Goal: Information Seeking & Learning: Learn about a topic

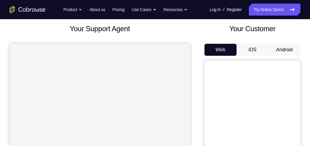
click at [281, 46] on button "Android" at bounding box center [284, 50] width 32 height 12
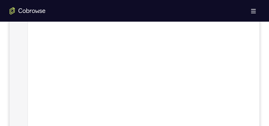
scroll to position [185, 0]
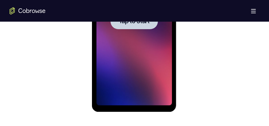
click at [136, 49] on div at bounding box center [134, 21] width 76 height 168
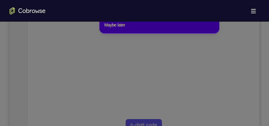
scroll to position [137, 0]
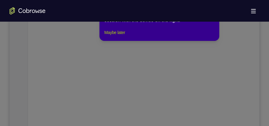
click at [118, 36] on button "Maybe later" at bounding box center [114, 32] width 21 height 7
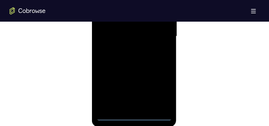
scroll to position [437, 0]
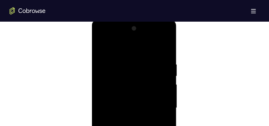
scroll to position [317, 0]
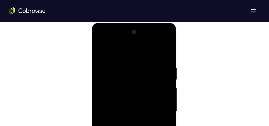
click at [126, 52] on div at bounding box center [134, 111] width 76 height 168
click at [160, 108] on div at bounding box center [134, 111] width 76 height 168
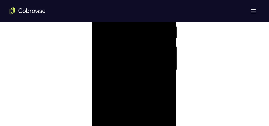
scroll to position [362, 0]
click at [128, 77] on div at bounding box center [134, 66] width 76 height 168
click at [134, 57] on div at bounding box center [134, 66] width 76 height 168
click at [142, 65] on div at bounding box center [134, 66] width 76 height 168
click at [142, 86] on div at bounding box center [134, 66] width 76 height 168
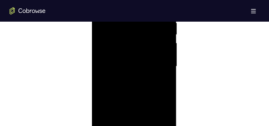
click at [143, 84] on div at bounding box center [134, 66] width 76 height 168
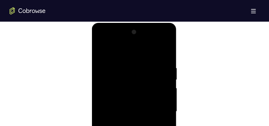
click at [165, 59] on div at bounding box center [134, 111] width 76 height 168
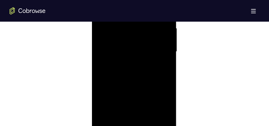
scroll to position [362, 0]
click at [168, 79] on div at bounding box center [134, 66] width 76 height 168
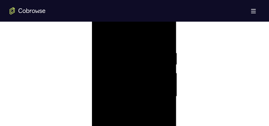
click at [168, 37] on div at bounding box center [134, 96] width 76 height 168
click at [100, 34] on div at bounding box center [134, 96] width 76 height 168
click at [125, 50] on div at bounding box center [134, 96] width 76 height 168
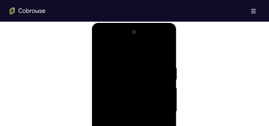
click at [167, 66] on div at bounding box center [134, 111] width 76 height 168
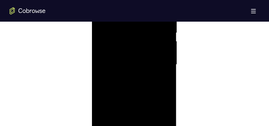
scroll to position [347, 0]
click at [165, 67] on div at bounding box center [134, 81] width 76 height 168
click at [165, 67] on div at bounding box center [134, 66] width 76 height 168
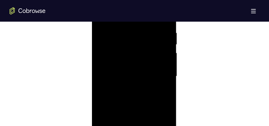
scroll to position [347, 0]
click at [165, 67] on div at bounding box center [134, 81] width 76 height 168
click at [164, 64] on div at bounding box center [134, 66] width 76 height 168
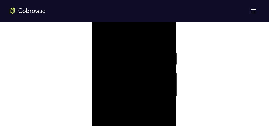
click at [164, 64] on div at bounding box center [134, 96] width 76 height 168
click at [164, 65] on div at bounding box center [134, 96] width 76 height 168
click at [107, 84] on div at bounding box center [134, 66] width 76 height 168
click at [142, 79] on div at bounding box center [134, 66] width 76 height 168
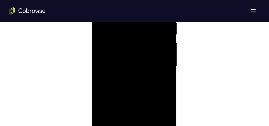
click at [157, 67] on div at bounding box center [134, 66] width 76 height 168
click at [107, 76] on div at bounding box center [134, 66] width 76 height 168
click at [158, 73] on div at bounding box center [134, 66] width 76 height 168
drag, startPoint x: 158, startPoint y: 73, endPoint x: 92, endPoint y: 74, distance: 66.3
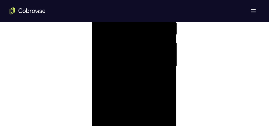
click at [92, 74] on div at bounding box center [134, 67] width 85 height 179
click at [160, 70] on div at bounding box center [134, 96] width 76 height 168
click at [162, 69] on div at bounding box center [134, 96] width 76 height 168
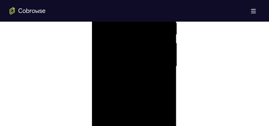
click at [105, 75] on div at bounding box center [134, 66] width 76 height 168
click at [162, 68] on div at bounding box center [134, 81] width 76 height 168
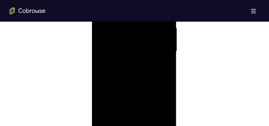
drag, startPoint x: 127, startPoint y: 73, endPoint x: 160, endPoint y: 68, distance: 33.3
click at [160, 68] on div at bounding box center [134, 51] width 76 height 168
click at [158, 73] on div at bounding box center [134, 81] width 76 height 168
drag, startPoint x: 163, startPoint y: 73, endPoint x: 145, endPoint y: 73, distance: 17.4
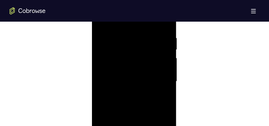
click at [145, 73] on div at bounding box center [134, 81] width 76 height 168
click at [166, 73] on div at bounding box center [134, 81] width 76 height 168
click at [164, 78] on div at bounding box center [134, 81] width 76 height 168
click at [167, 77] on div at bounding box center [134, 81] width 76 height 168
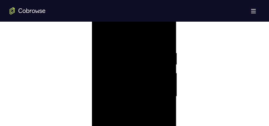
click at [159, 67] on div at bounding box center [134, 96] width 76 height 168
click at [164, 66] on div at bounding box center [134, 96] width 76 height 168
click at [164, 37] on div at bounding box center [134, 96] width 76 height 168
click at [146, 53] on div at bounding box center [134, 96] width 76 height 168
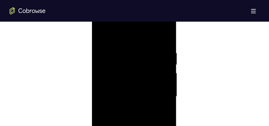
click at [163, 61] on div at bounding box center [134, 96] width 76 height 168
click at [165, 38] on div at bounding box center [134, 96] width 76 height 168
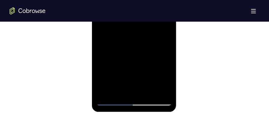
click at [148, 91] on div at bounding box center [134, 21] width 76 height 168
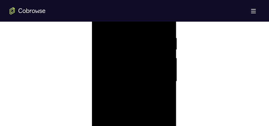
scroll to position [347, 0]
click at [133, 114] on div at bounding box center [134, 81] width 76 height 168
click at [143, 77] on div at bounding box center [134, 81] width 76 height 168
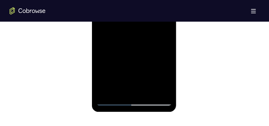
click at [129, 93] on div at bounding box center [134, 21] width 76 height 168
click at [119, 88] on div at bounding box center [134, 21] width 76 height 168
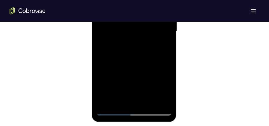
scroll to position [392, 0]
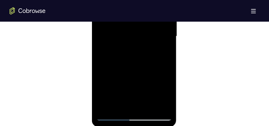
drag, startPoint x: 127, startPoint y: 94, endPoint x: 131, endPoint y: 66, distance: 28.0
click at [131, 66] on div at bounding box center [134, 36] width 76 height 168
drag, startPoint x: 154, startPoint y: 78, endPoint x: 156, endPoint y: 68, distance: 10.5
click at [156, 68] on div at bounding box center [134, 36] width 76 height 168
drag, startPoint x: 160, startPoint y: 92, endPoint x: 160, endPoint y: 73, distance: 19.8
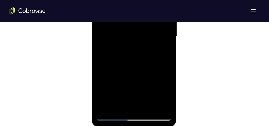
click at [160, 73] on div at bounding box center [134, 36] width 76 height 168
click at [119, 90] on div at bounding box center [134, 36] width 76 height 168
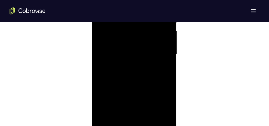
scroll to position [332, 0]
click at [101, 37] on div at bounding box center [134, 96] width 76 height 168
click at [100, 38] on div at bounding box center [134, 96] width 76 height 168
